Goal: Task Accomplishment & Management: Manage account settings

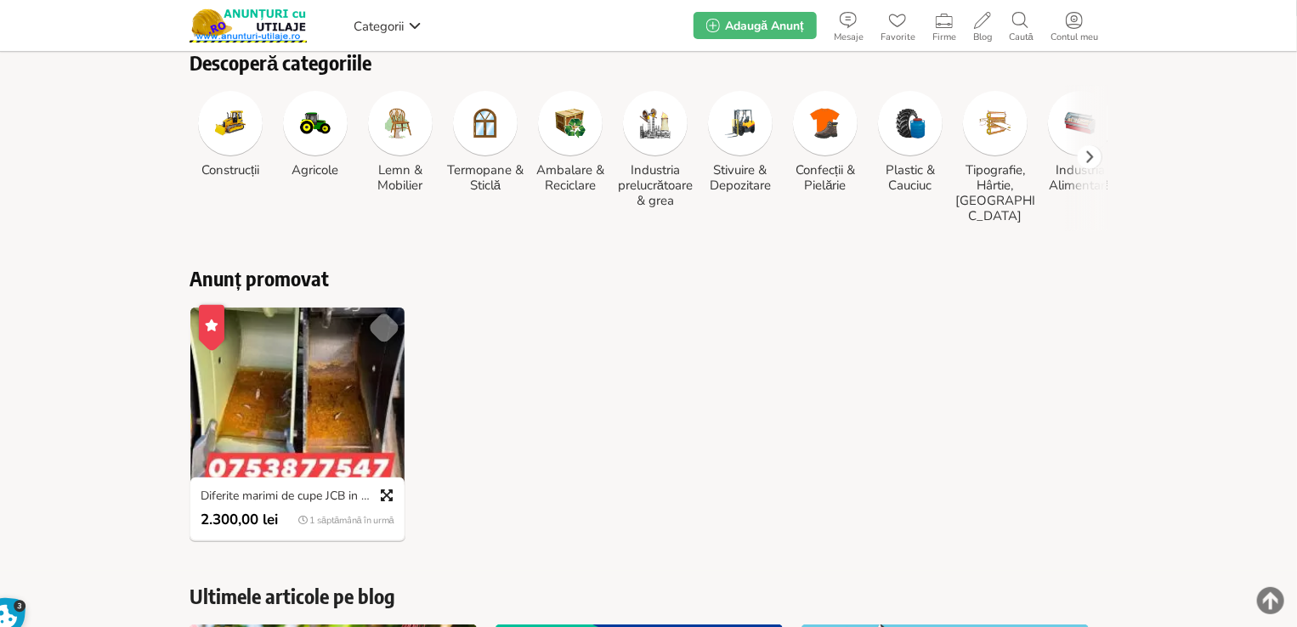
scroll to position [170, 0]
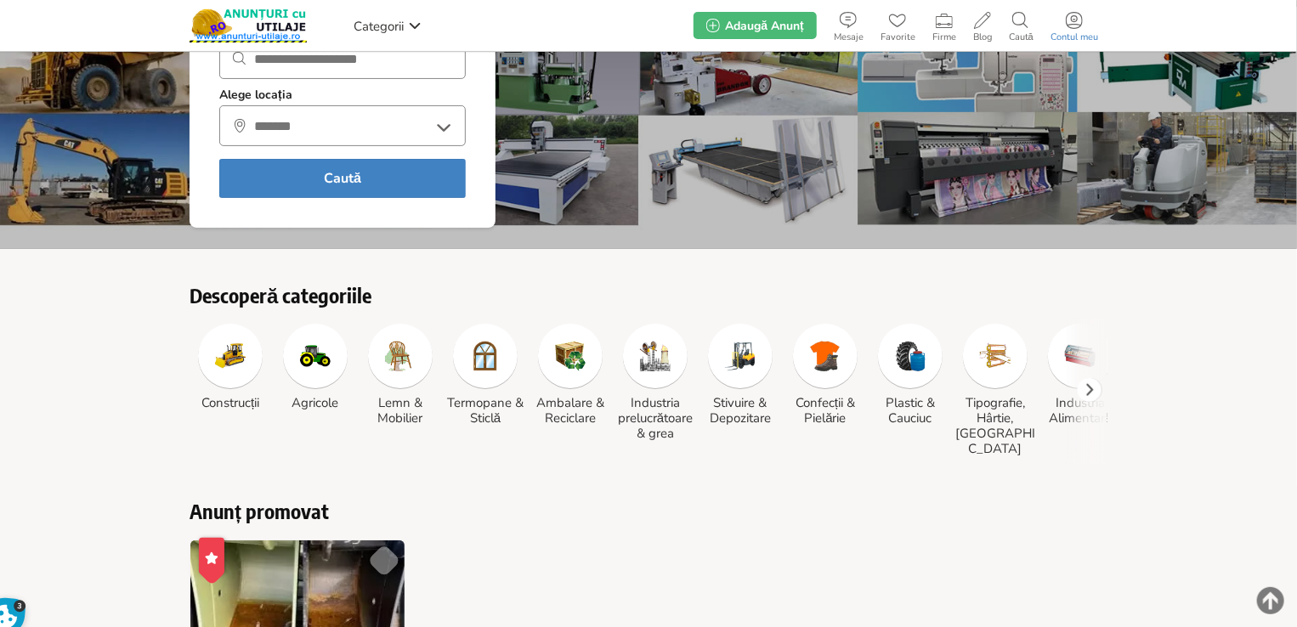
click at [1061, 21] on span at bounding box center [1074, 20] width 65 height 17
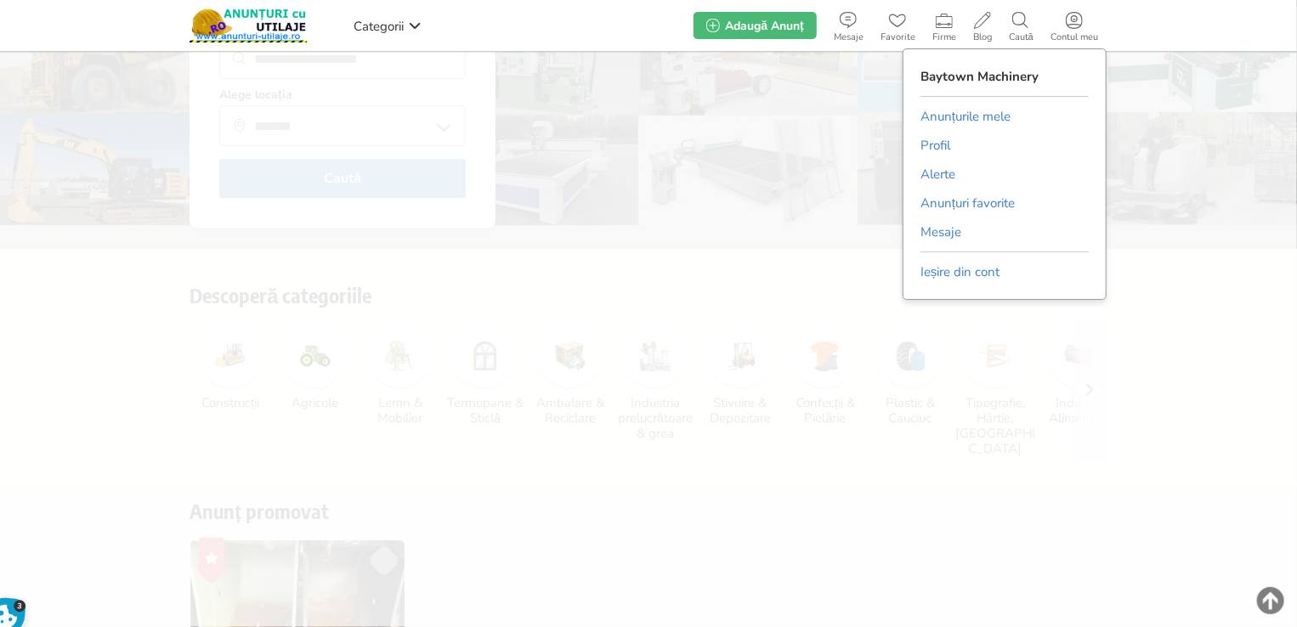
click at [967, 115] on link "Anunțurile mele" at bounding box center [965, 116] width 90 height 25
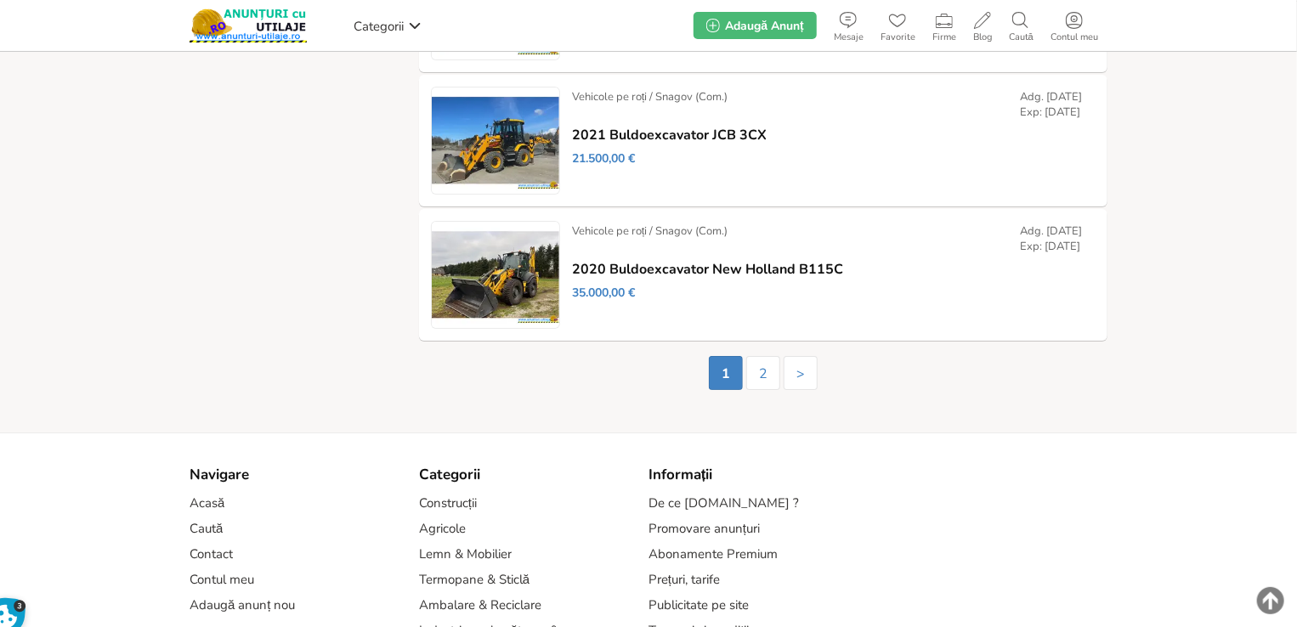
scroll to position [3400, 0]
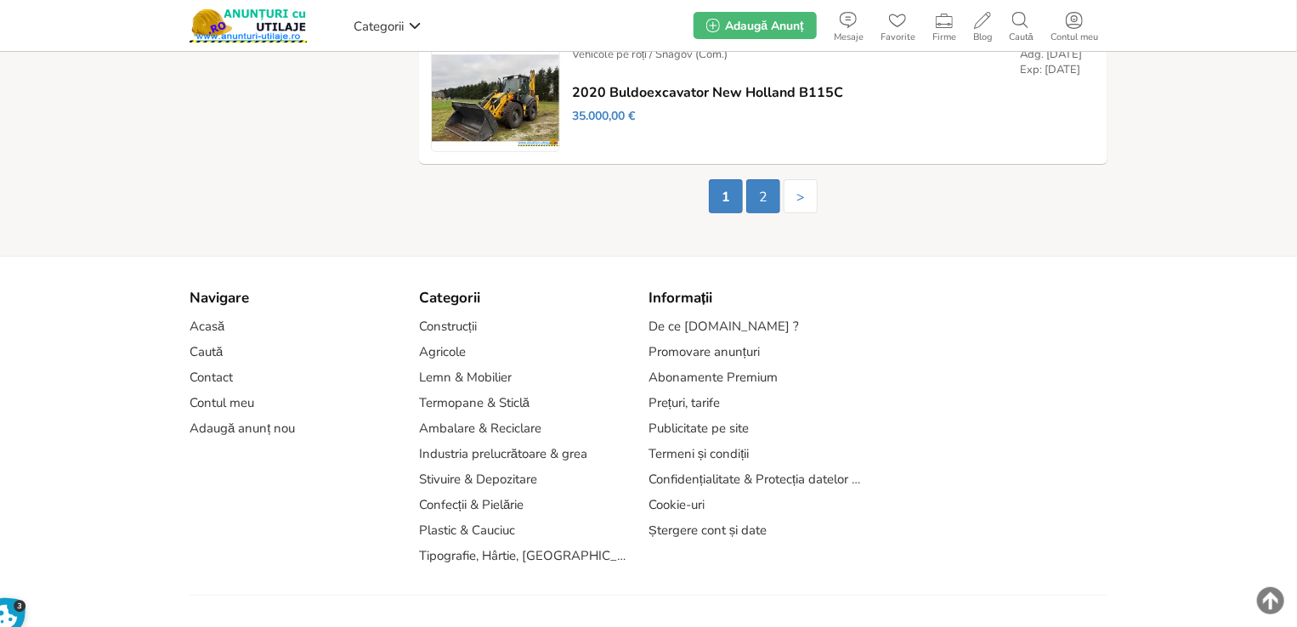
click at [759, 189] on link "2" at bounding box center [763, 196] width 34 height 34
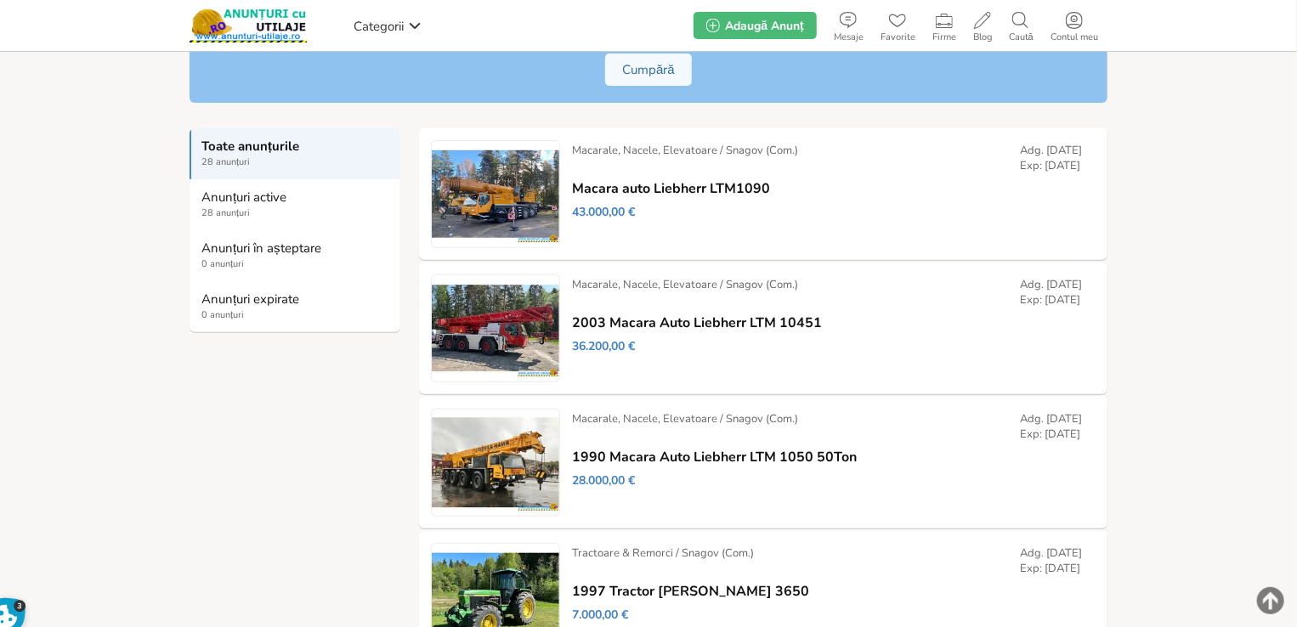
scroll to position [255, 0]
